Goal: Navigation & Orientation: Find specific page/section

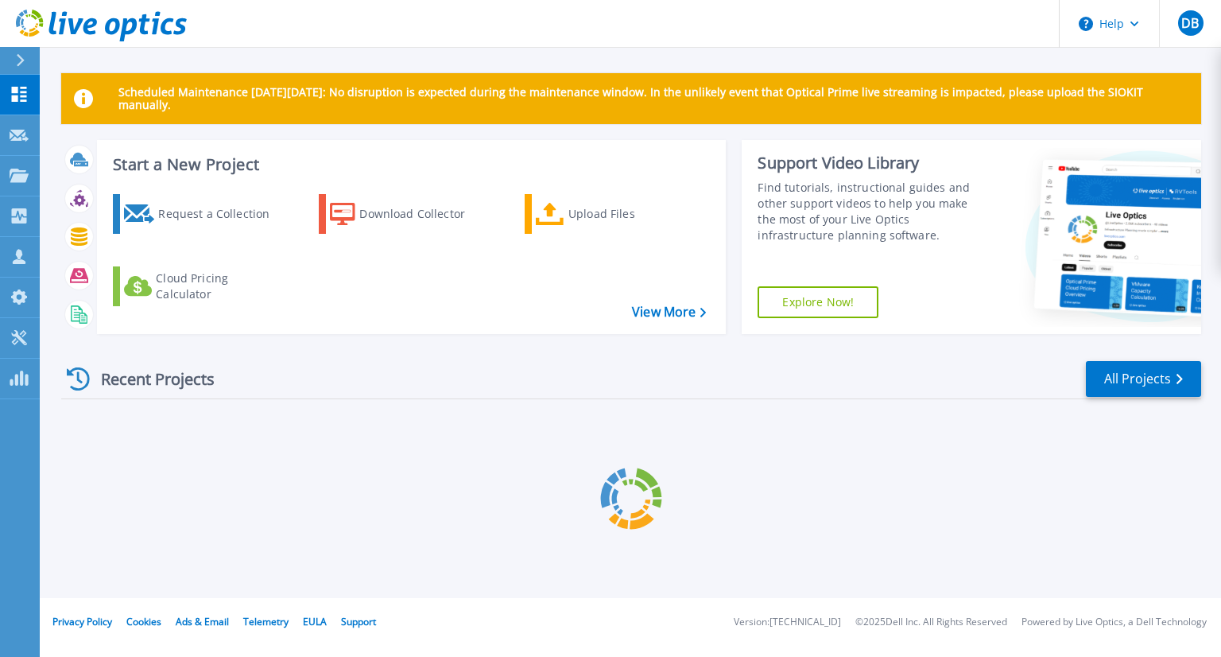
click at [146, 37] on icon at bounding box center [101, 26] width 171 height 33
